Goal: Navigation & Orientation: Find specific page/section

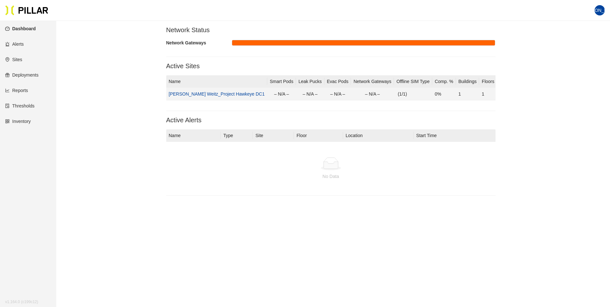
click at [199, 94] on link "[PERSON_NAME] Weitz_Project Hawkeye DC1" at bounding box center [217, 93] width 96 height 5
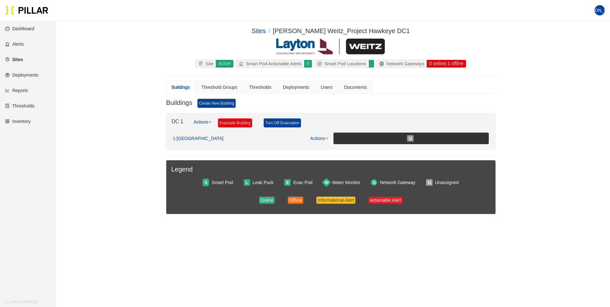
click at [16, 58] on link "Sites" at bounding box center [14, 59] width 18 height 5
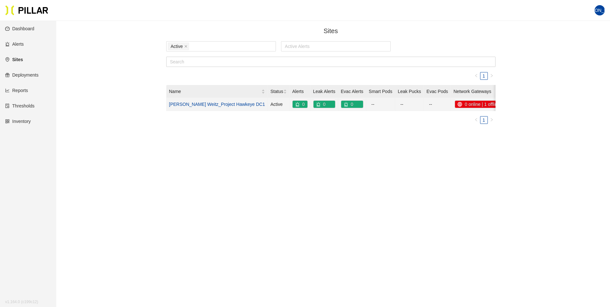
click at [195, 105] on link "[PERSON_NAME] Weitz_Project Hawkeye DC1" at bounding box center [217, 104] width 96 height 5
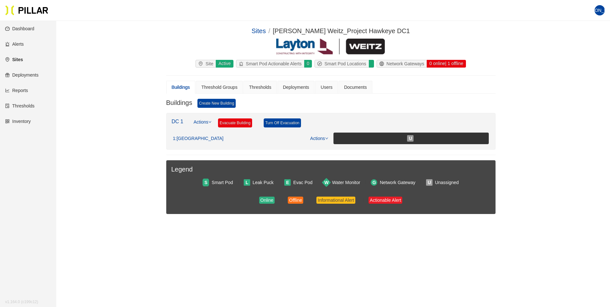
click at [20, 60] on link "Sites" at bounding box center [14, 59] width 18 height 5
